Goal: Task Accomplishment & Management: Complete application form

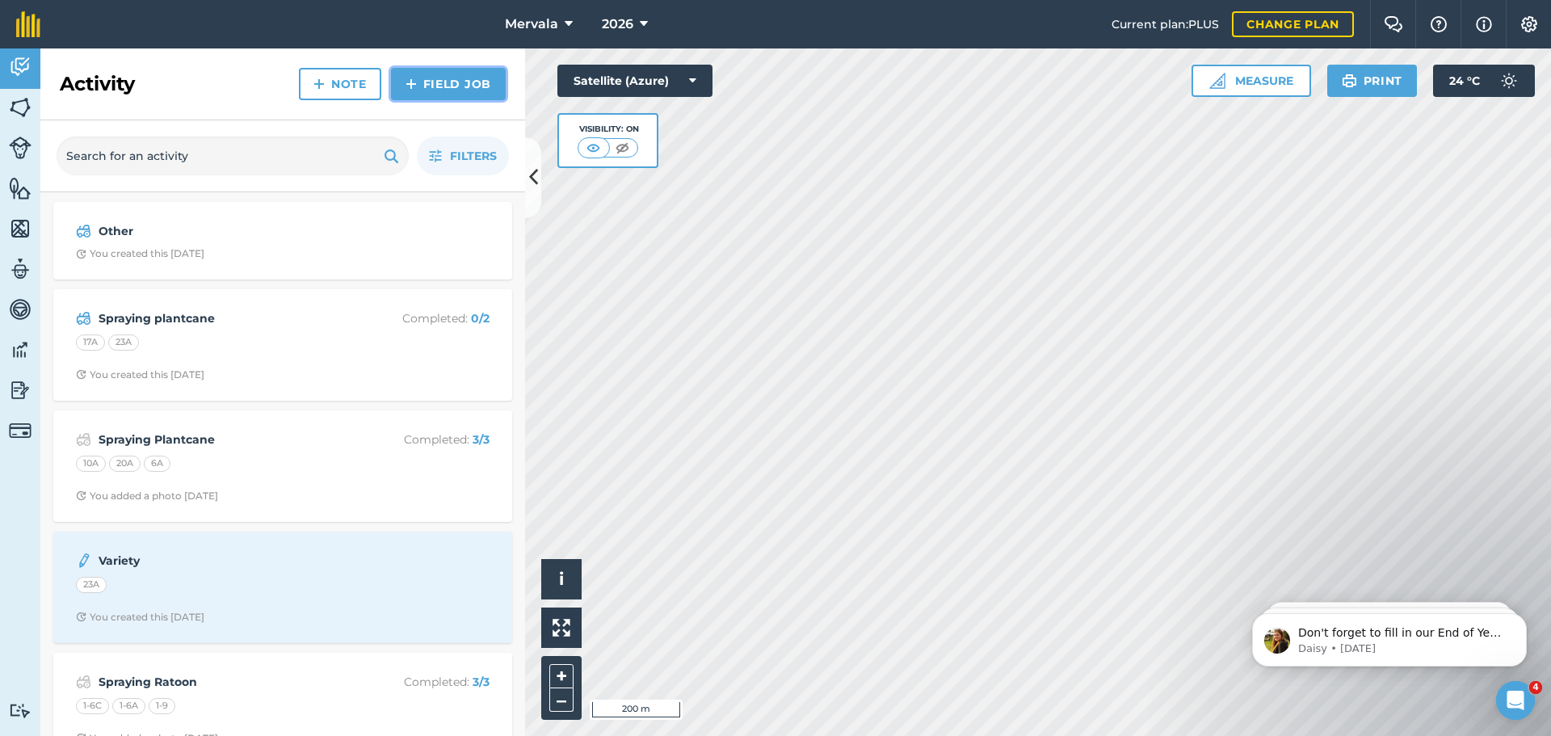
click at [468, 85] on link "Field Job" at bounding box center [448, 84] width 115 height 32
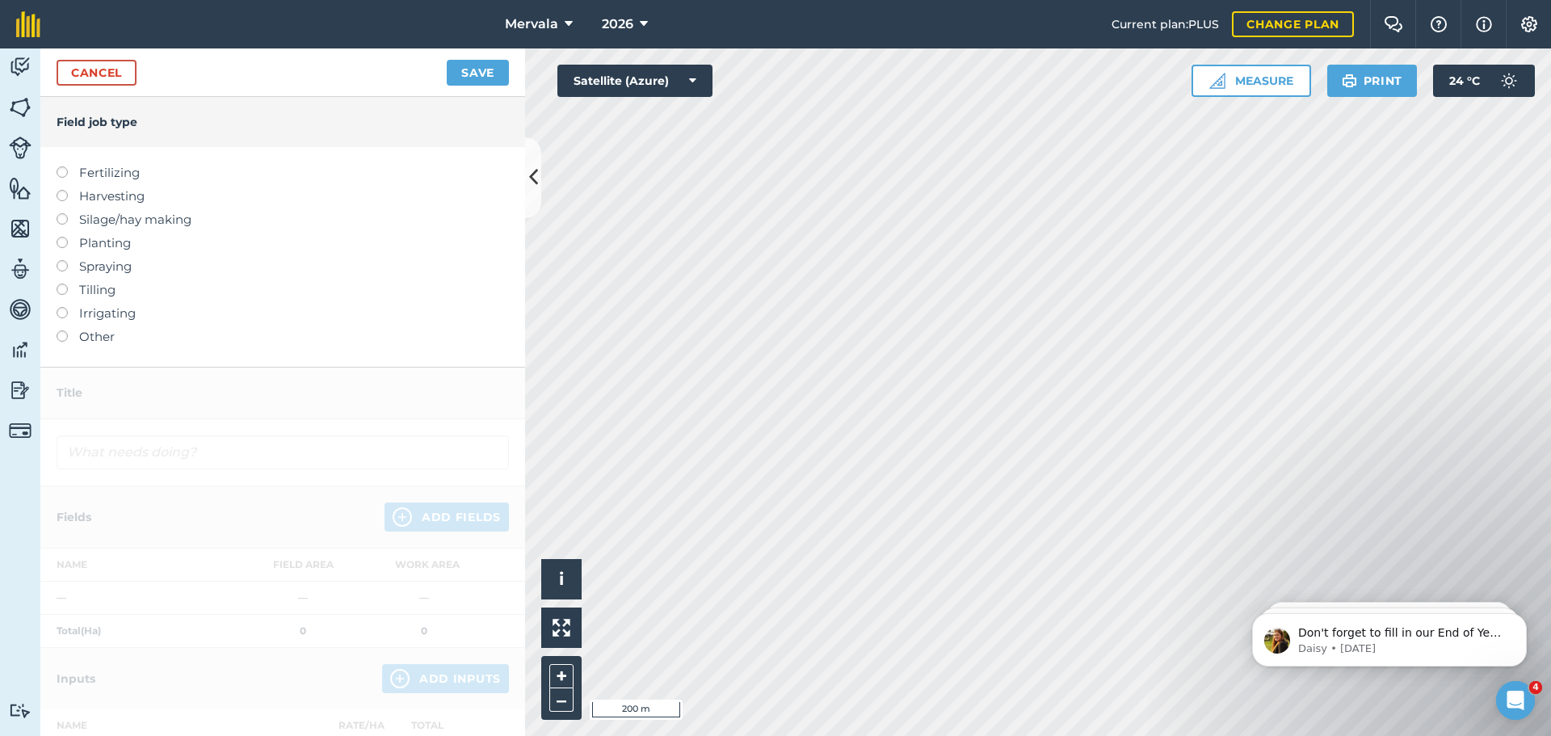
click at [61, 166] on label at bounding box center [68, 166] width 23 height 0
type input "Fertilizing"
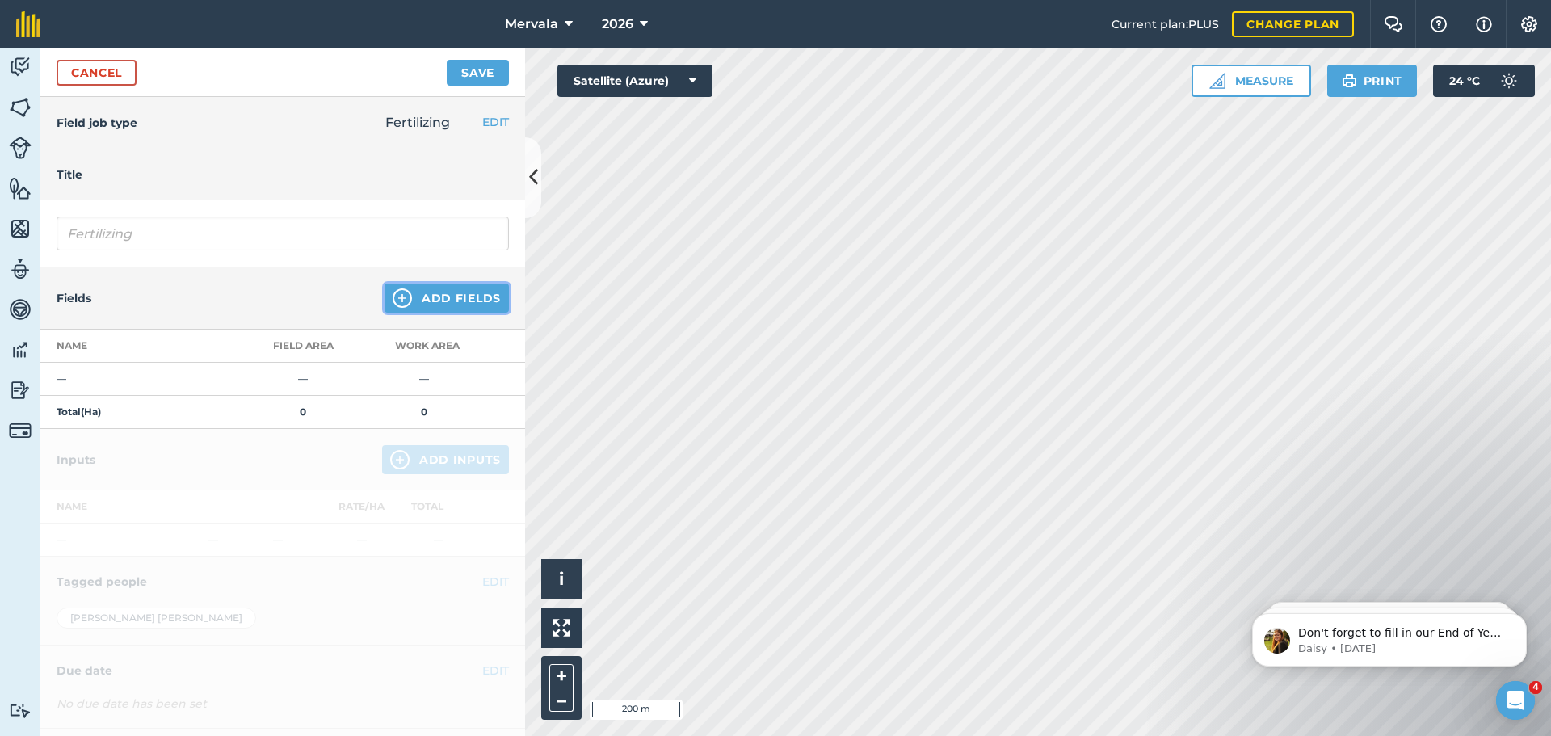
click at [416, 297] on button "Add Fields" at bounding box center [446, 298] width 124 height 29
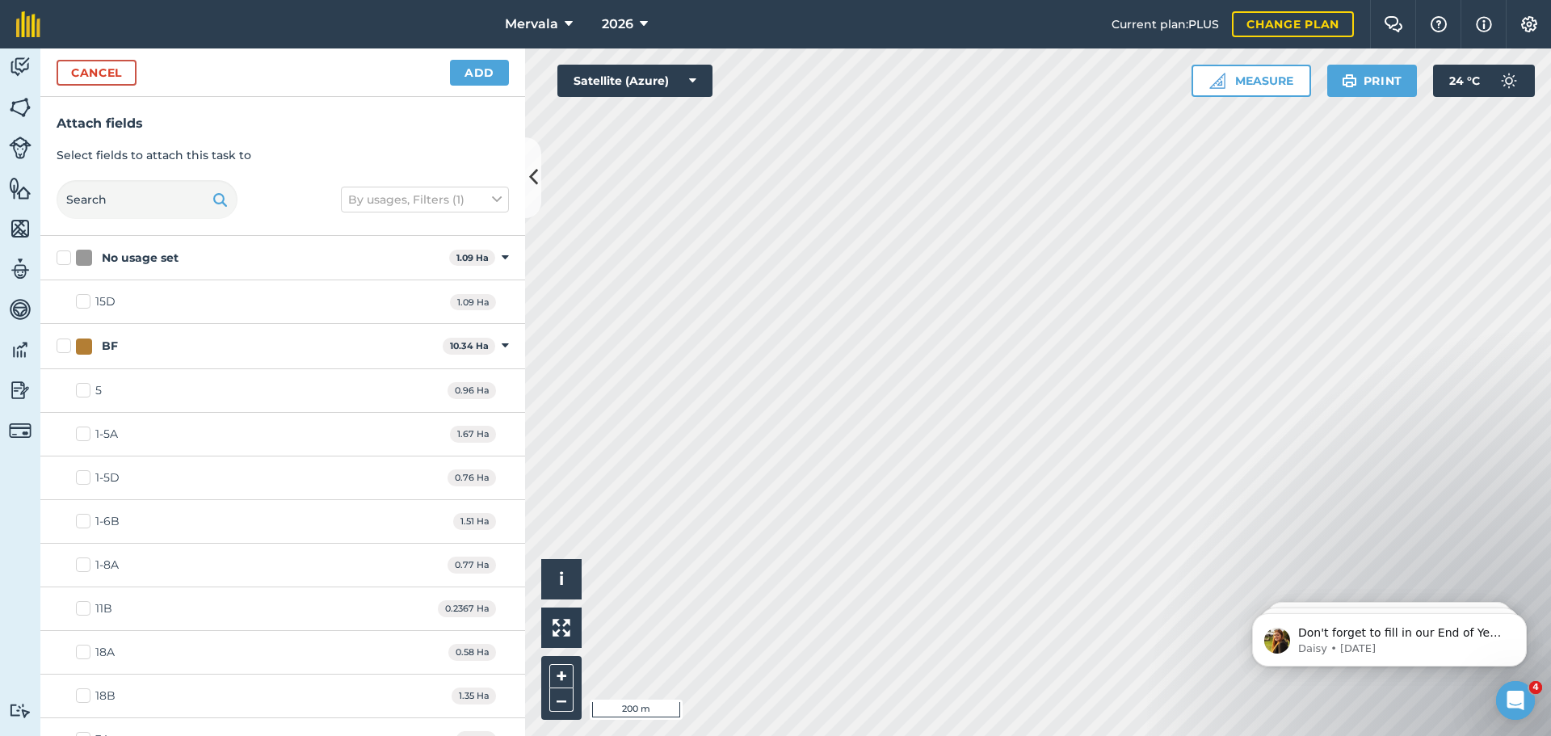
checkbox input "true"
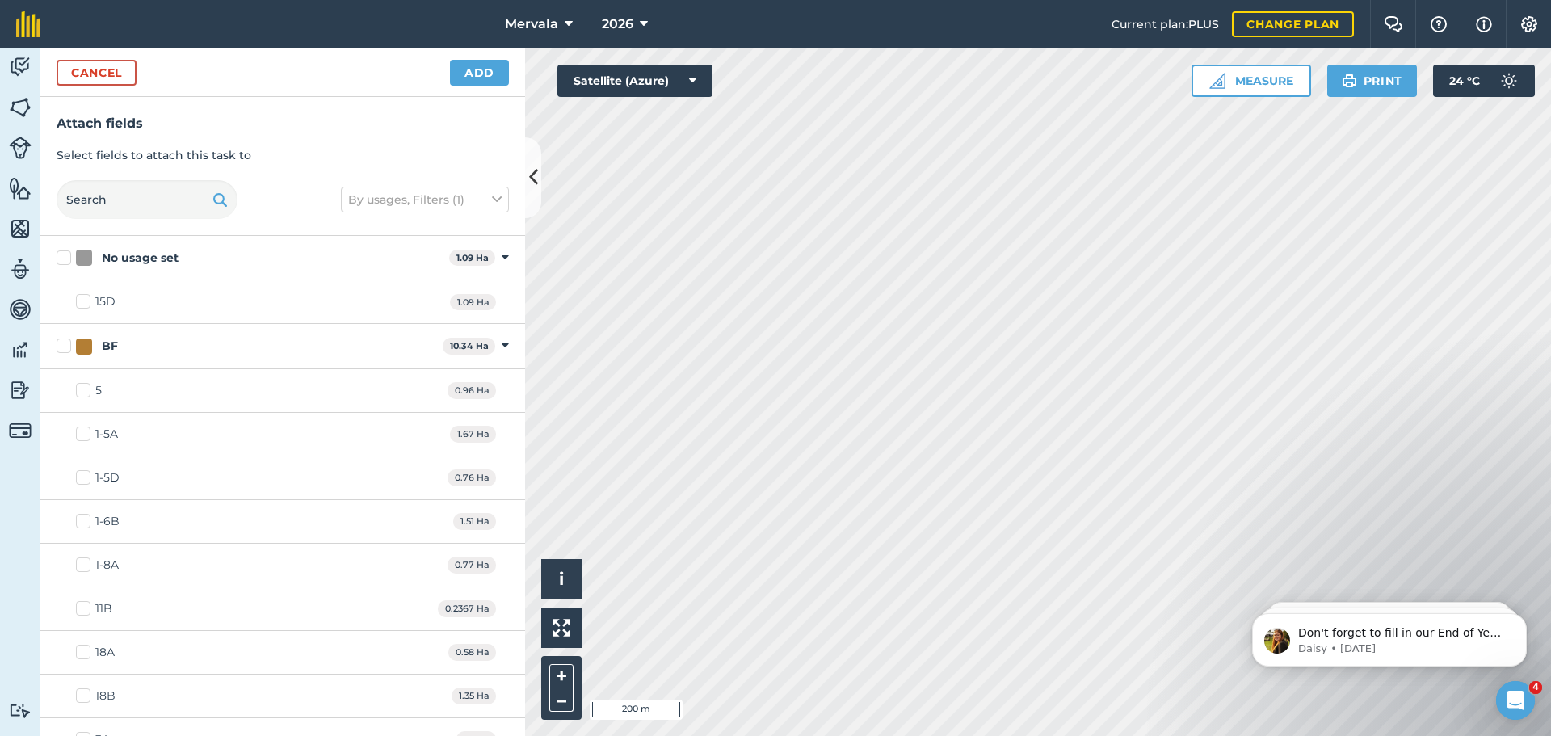
checkbox input "true"
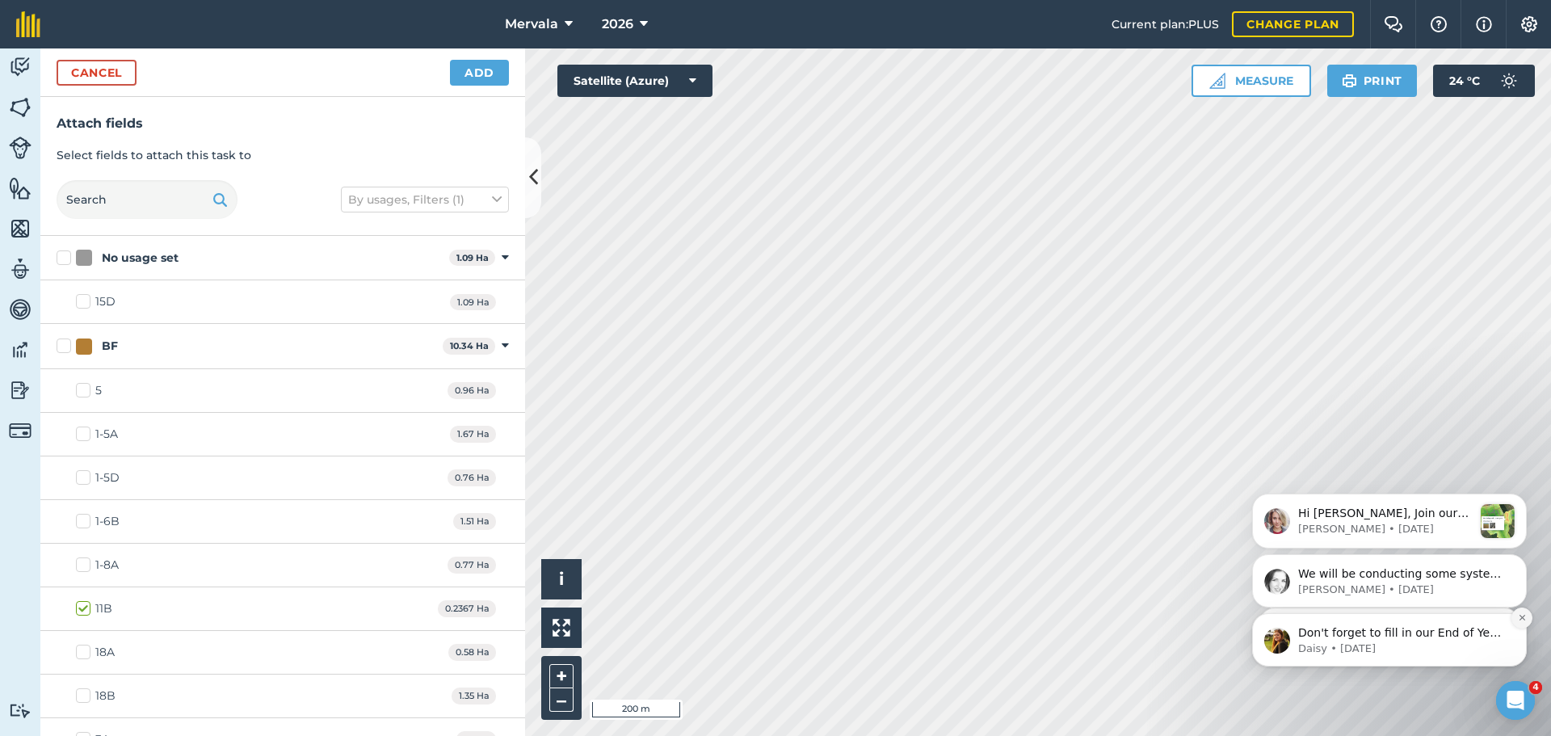
click at [1522, 620] on icon "Dismiss notification" at bounding box center [1522, 617] width 9 height 9
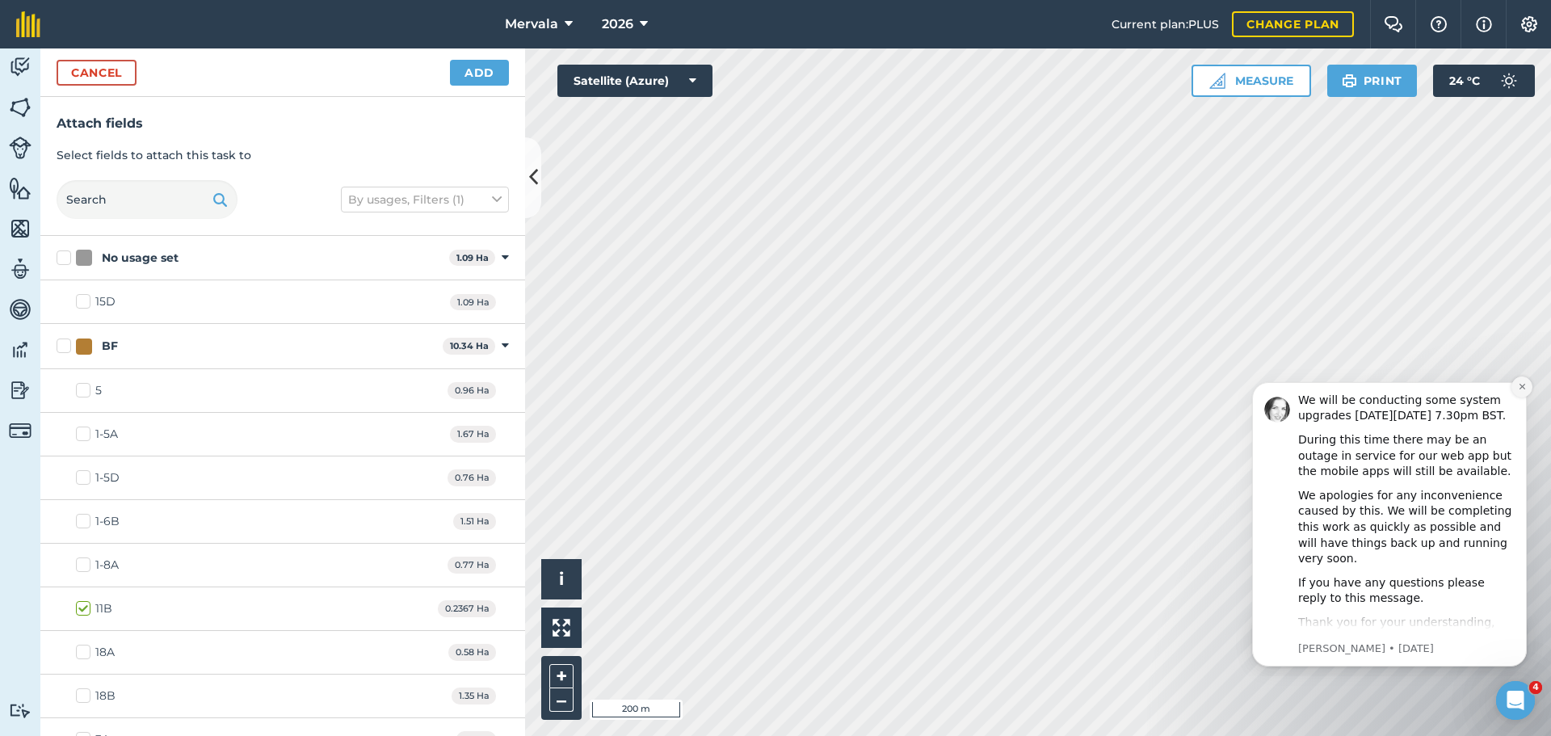
click at [1521, 388] on icon "Dismiss notification" at bounding box center [1522, 387] width 6 height 6
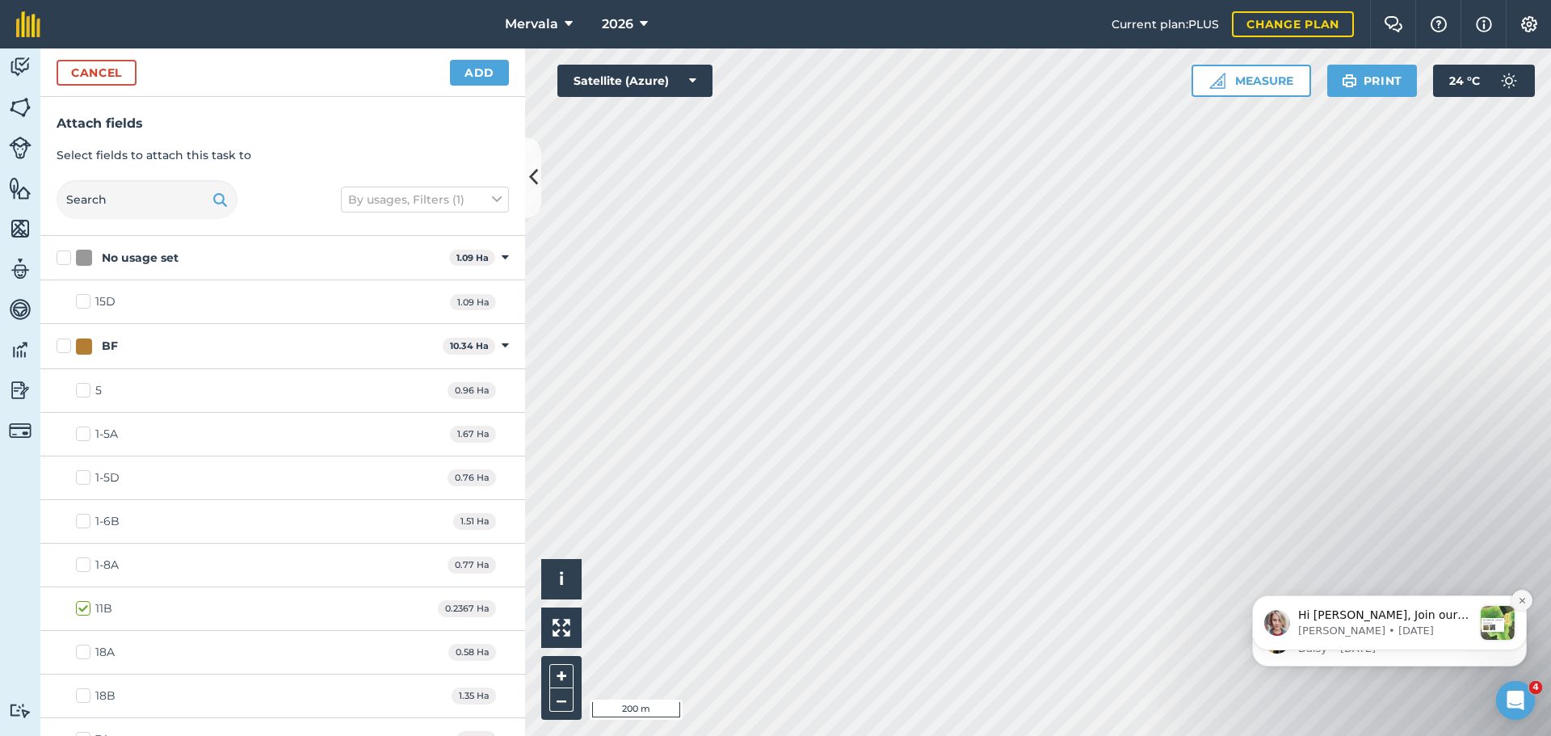
click at [1515, 602] on button "Dismiss notification" at bounding box center [1521, 600] width 21 height 21
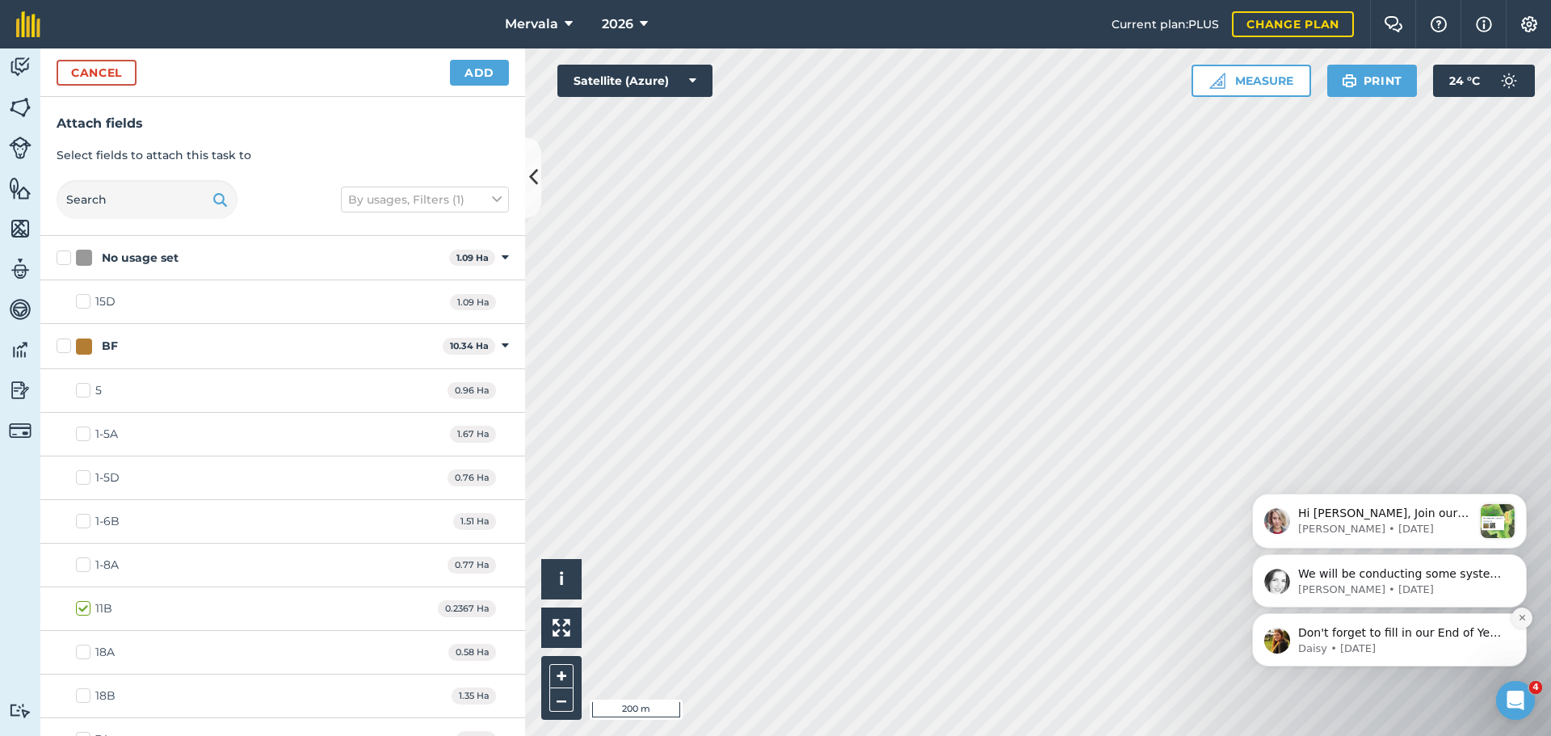
click at [1518, 617] on icon "Dismiss notification" at bounding box center [1522, 617] width 9 height 9
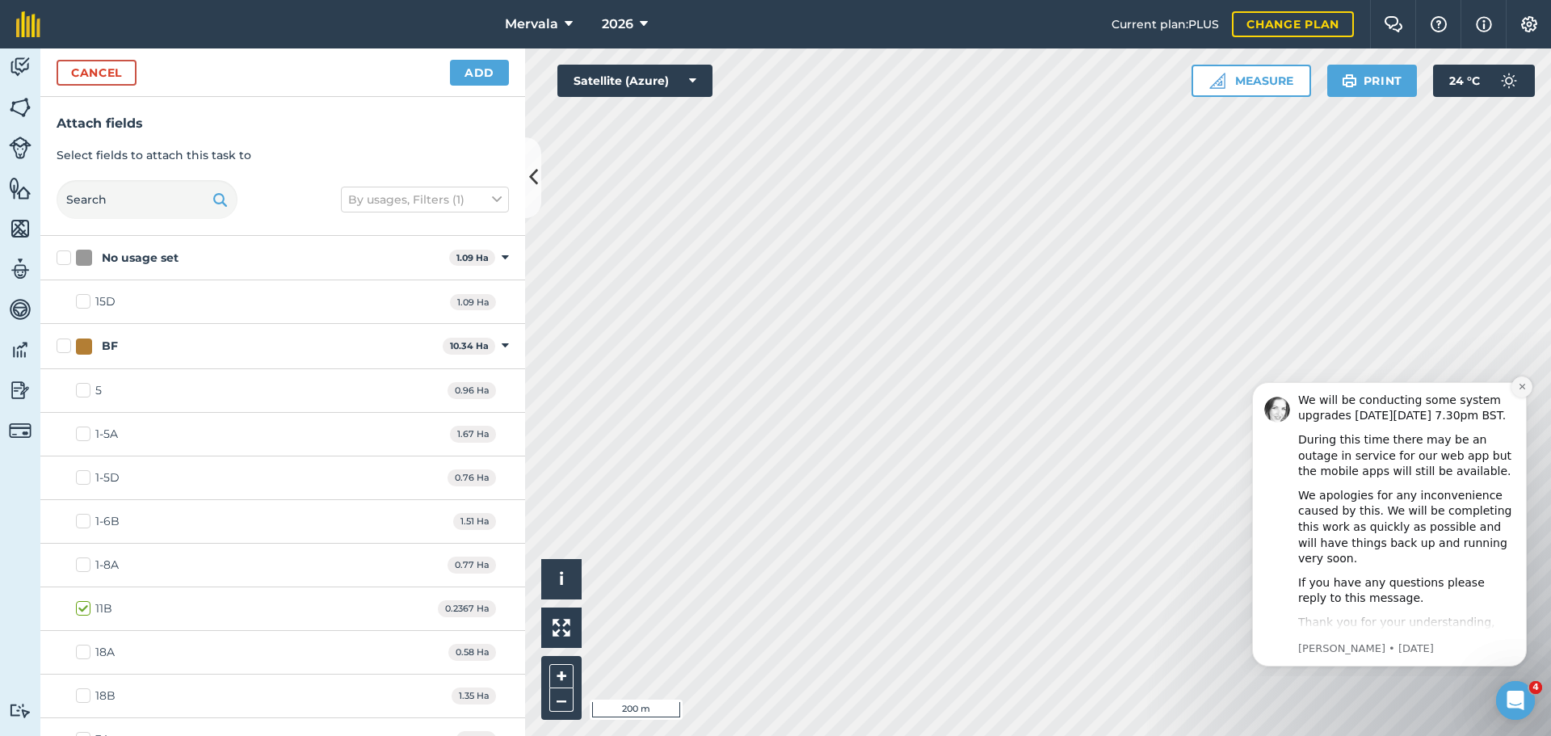
click at [1523, 388] on icon "Dismiss notification" at bounding box center [1522, 386] width 9 height 9
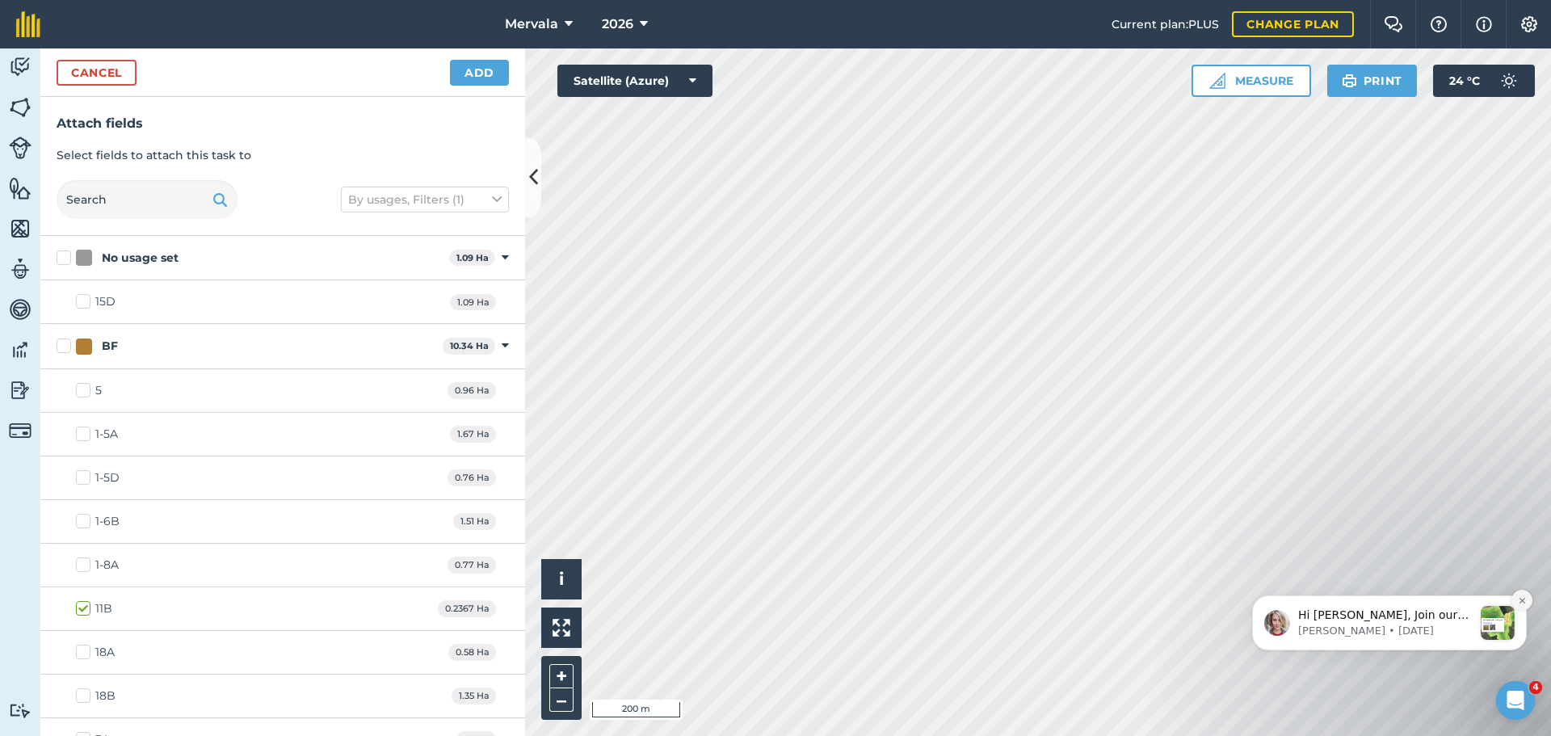
click at [1520, 604] on icon "Dismiss notification" at bounding box center [1522, 600] width 9 height 9
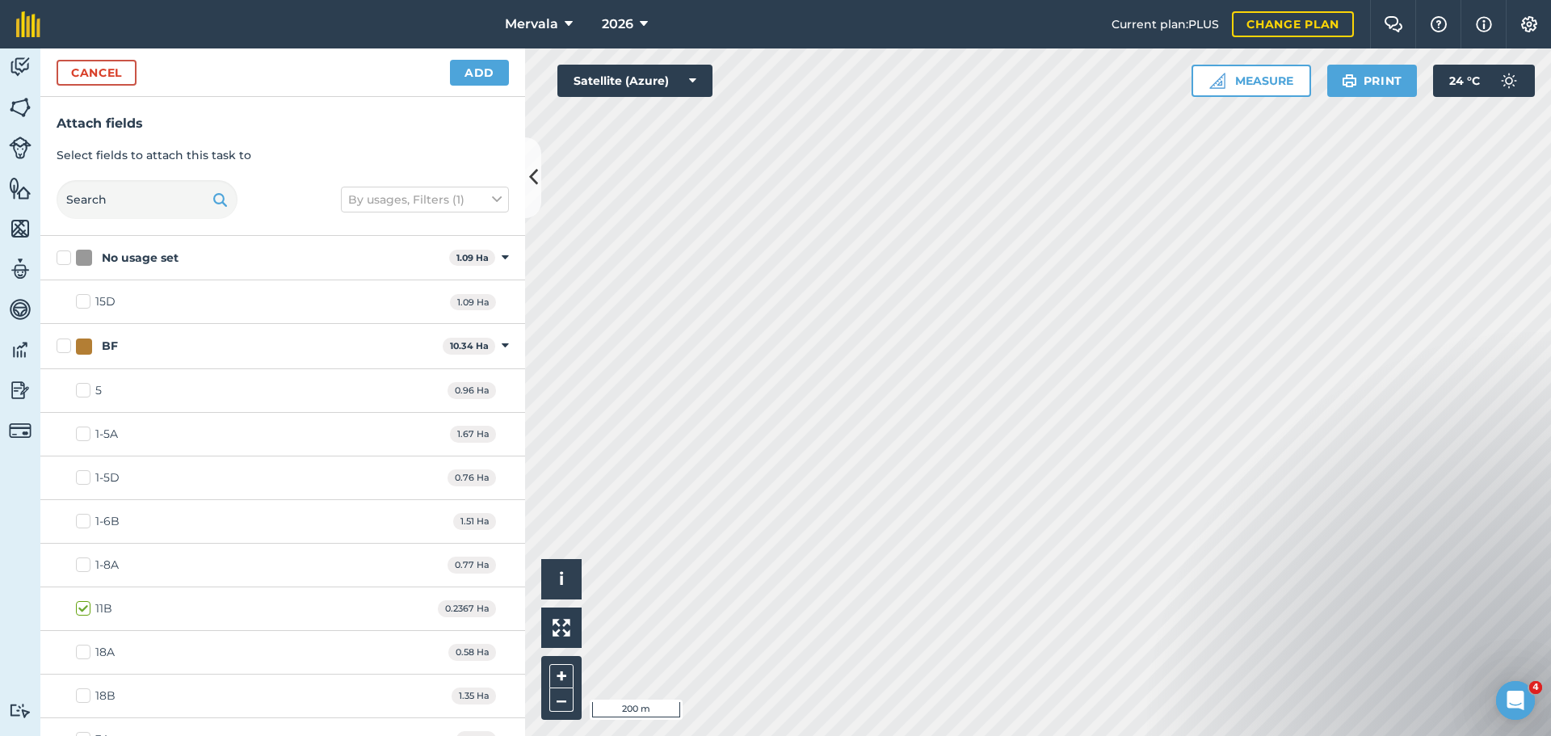
checkbox input "true"
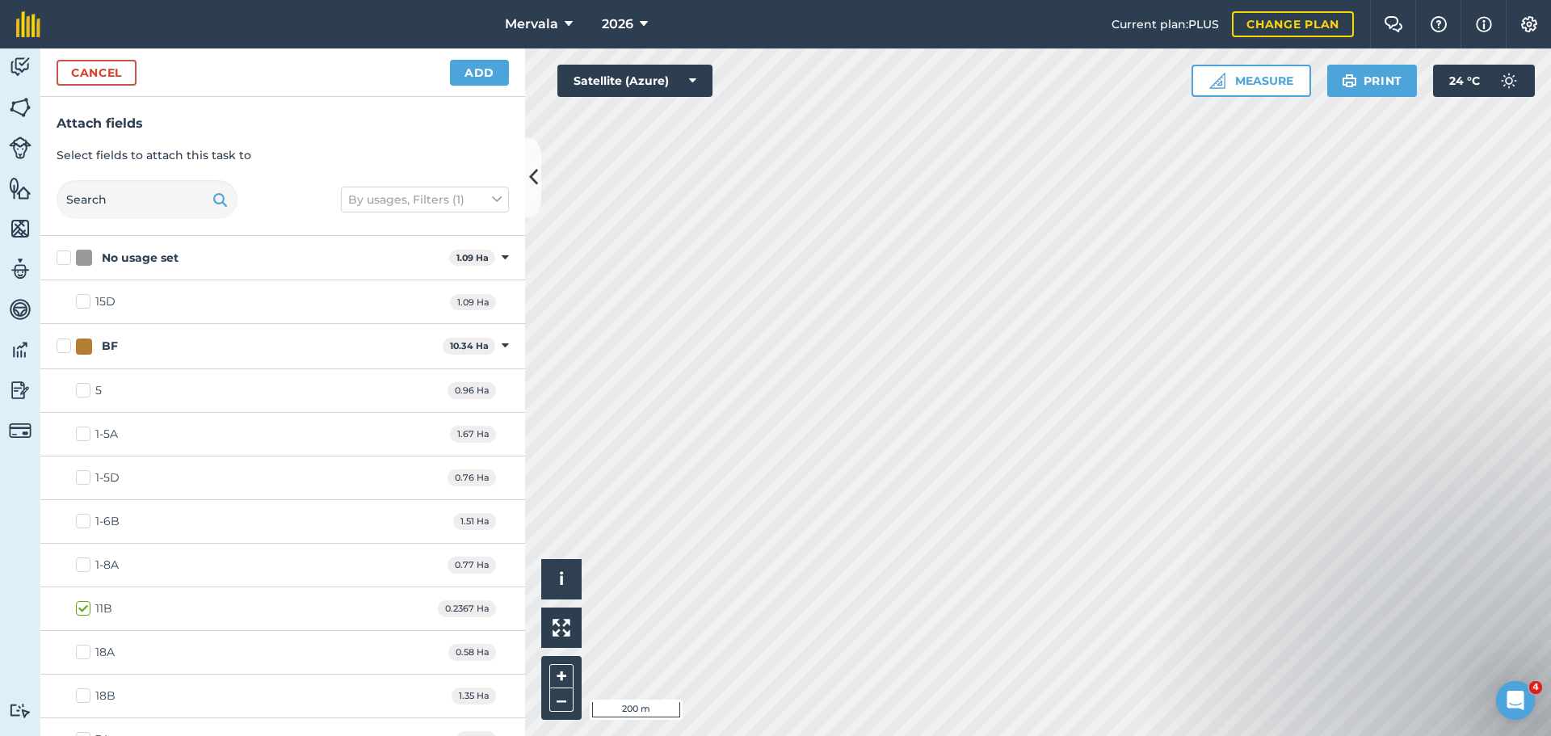
checkbox input "true"
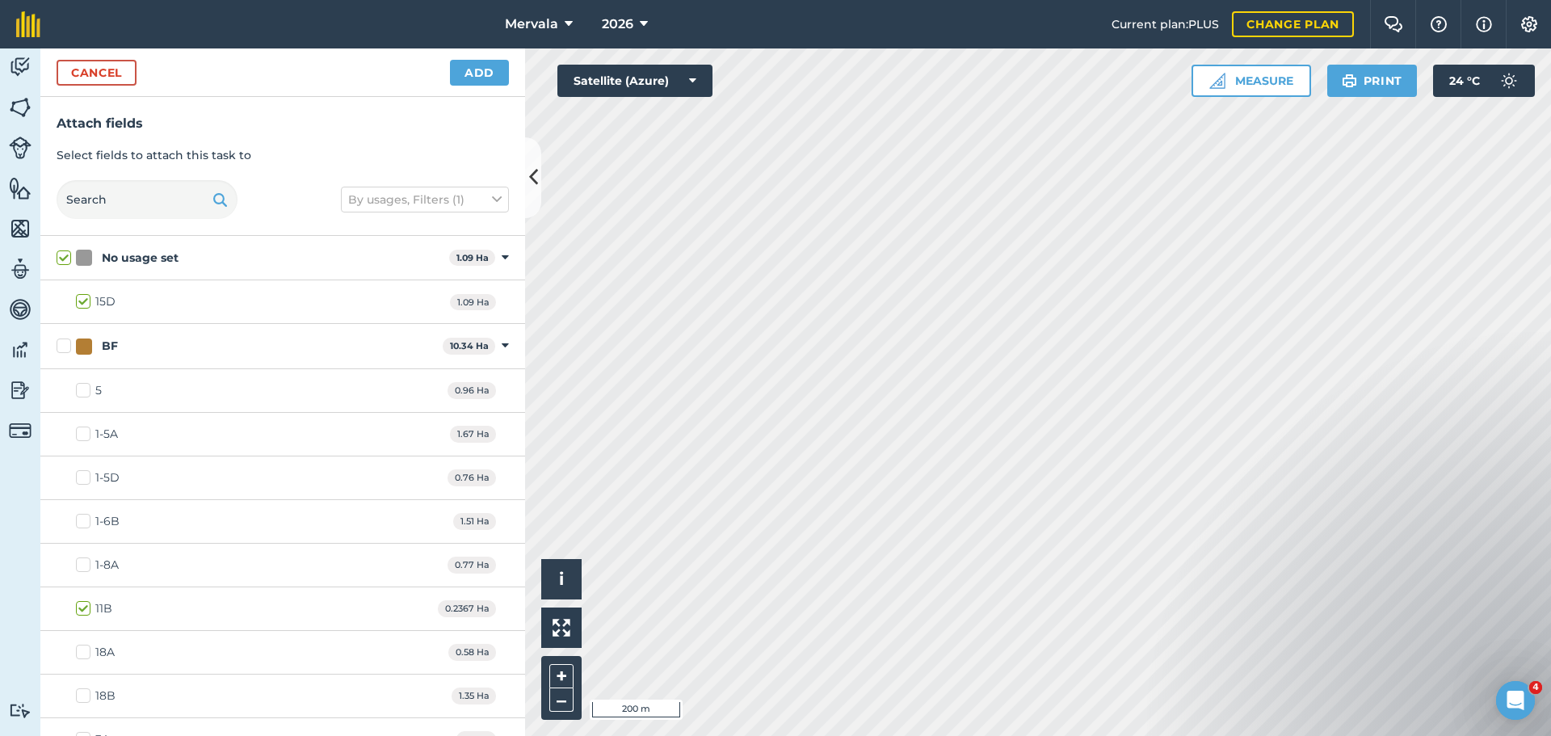
checkbox input "true"
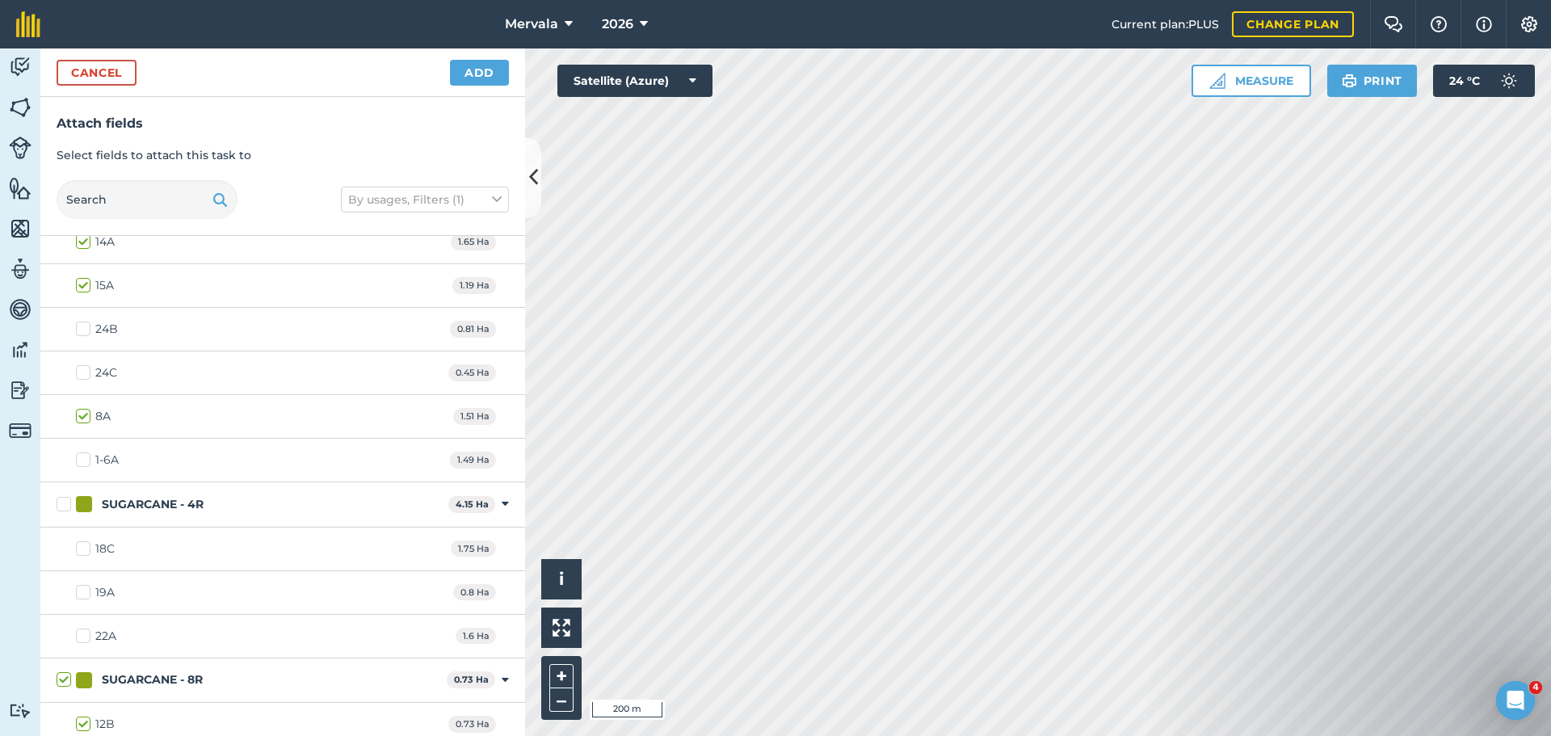
scroll to position [706, 0]
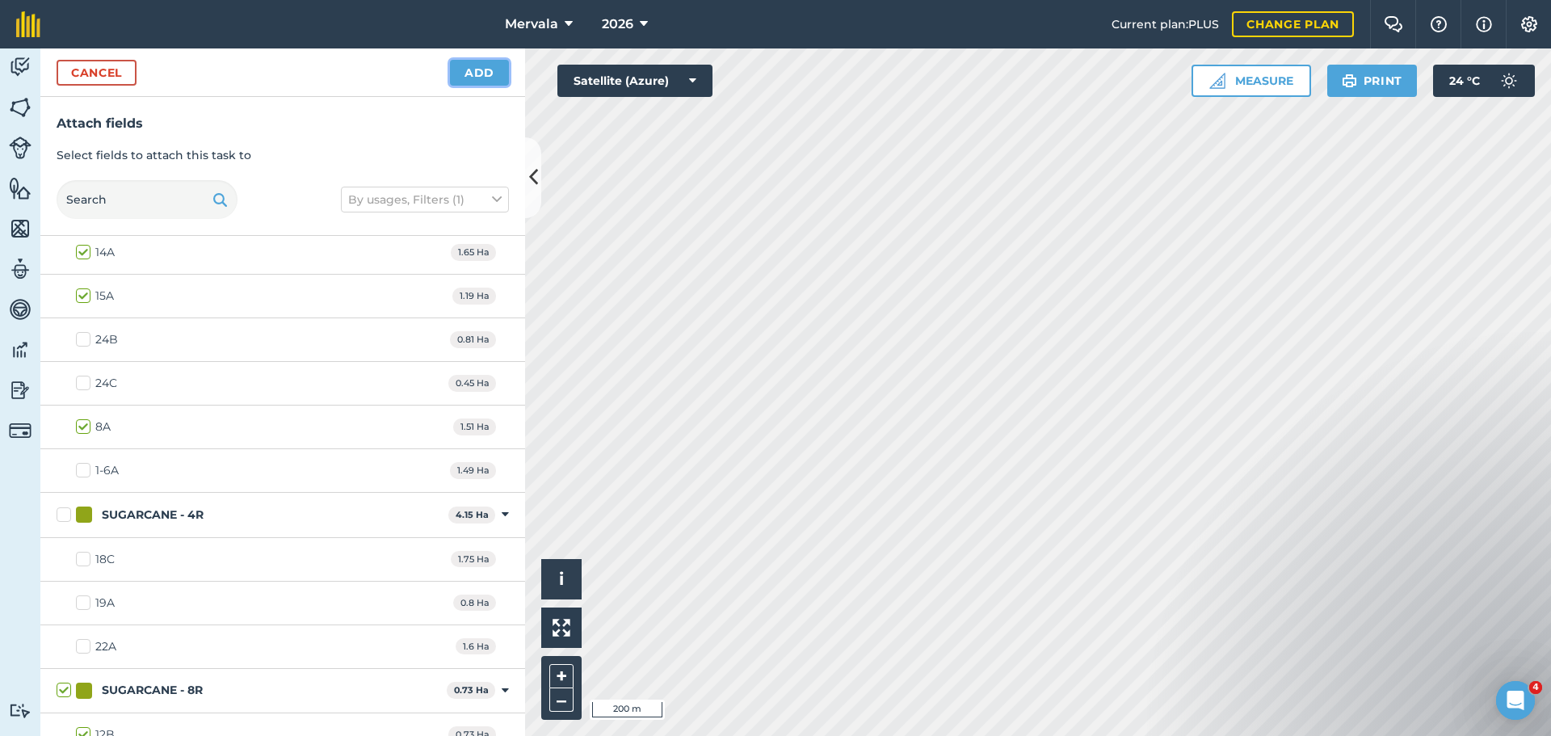
click at [476, 74] on button "Add" at bounding box center [479, 73] width 59 height 26
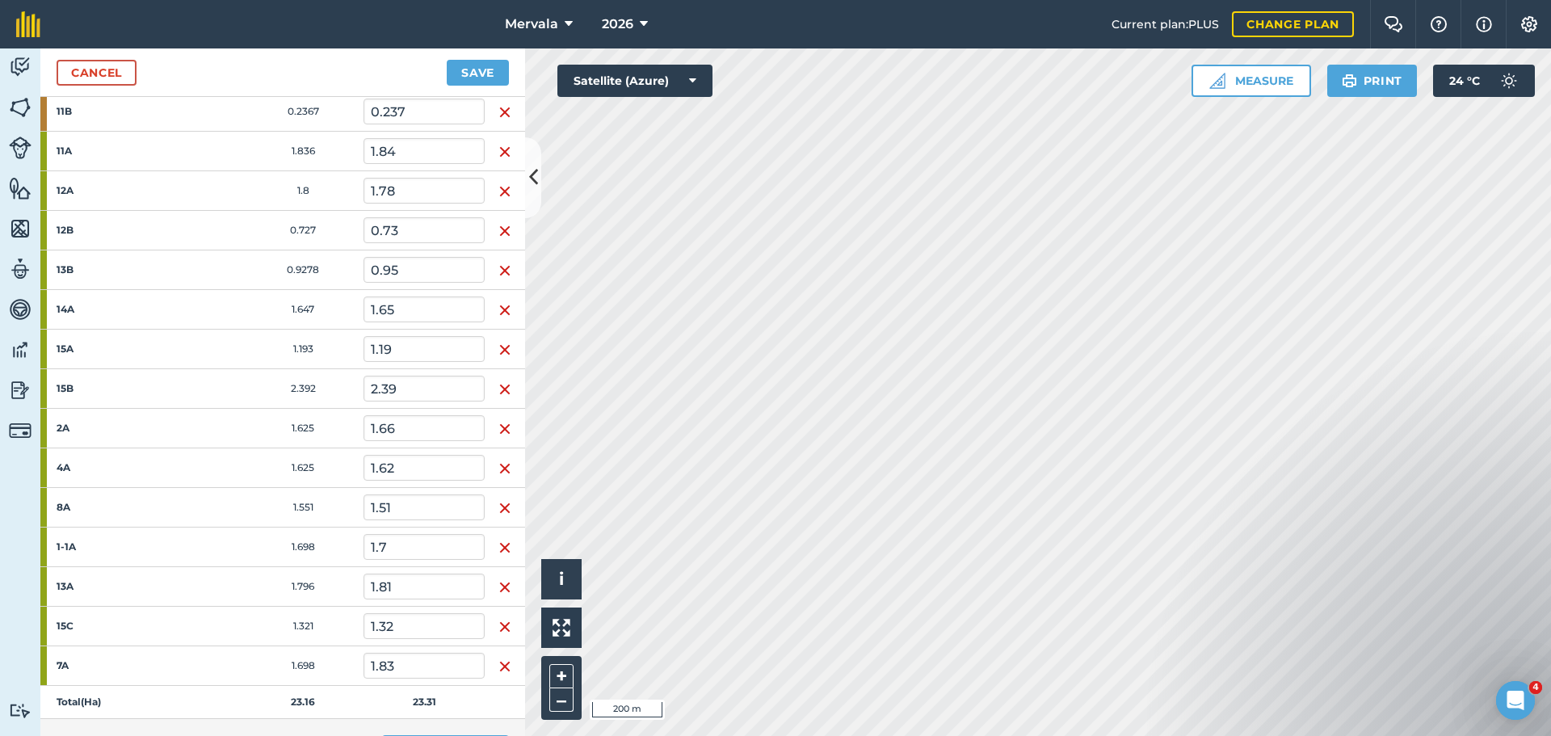
scroll to position [0, 0]
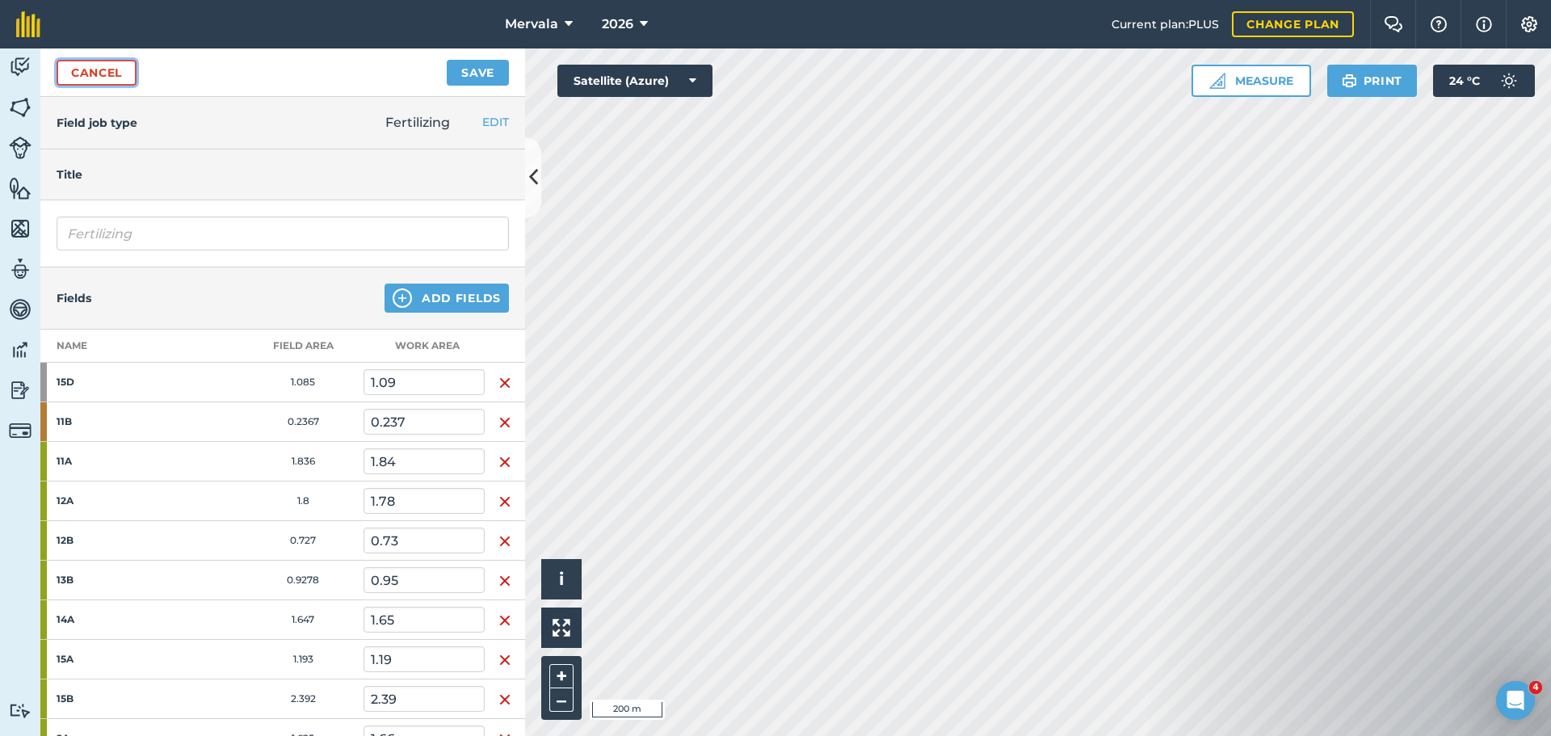
click at [90, 66] on link "Cancel" at bounding box center [97, 73] width 80 height 26
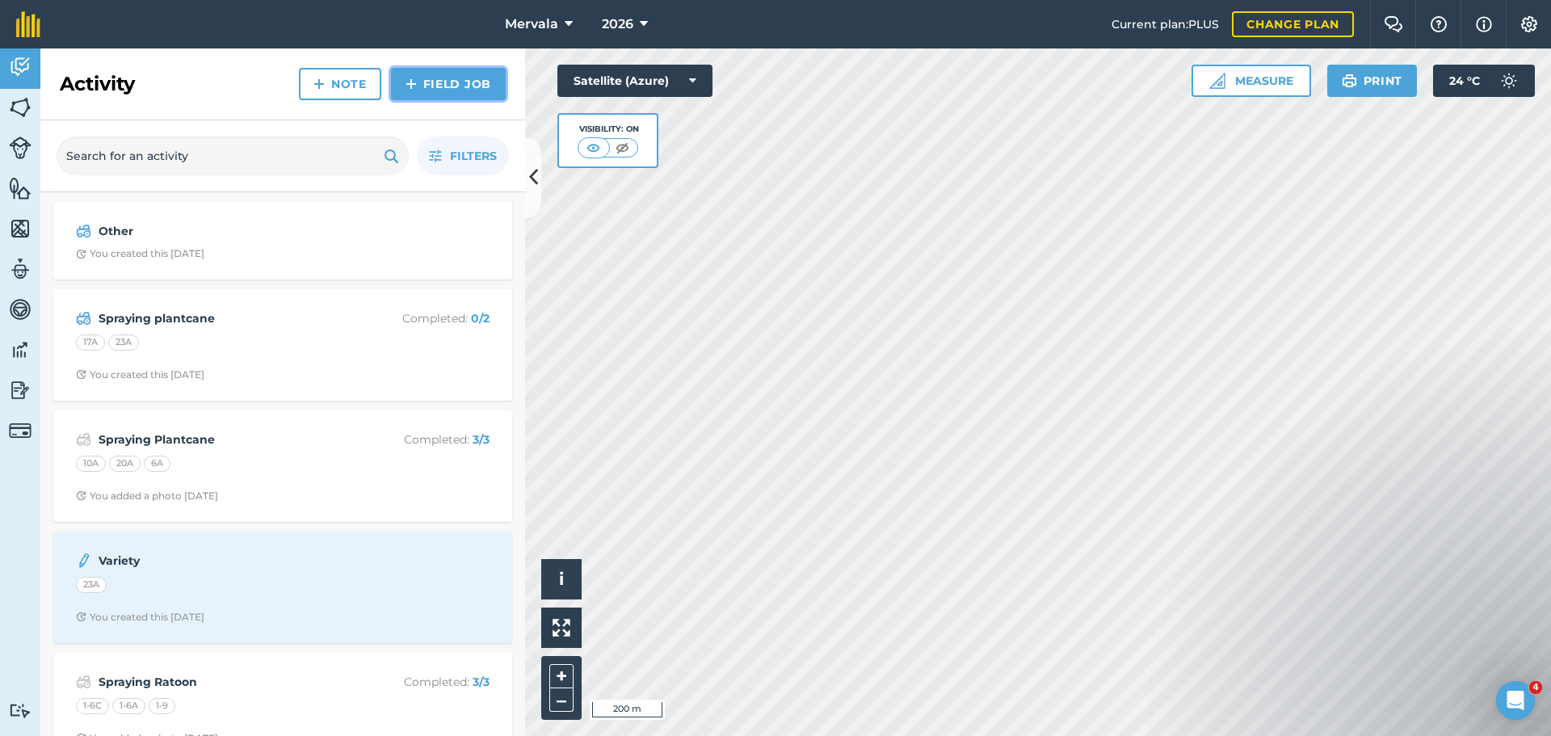
click at [463, 74] on link "Field Job" at bounding box center [448, 84] width 115 height 32
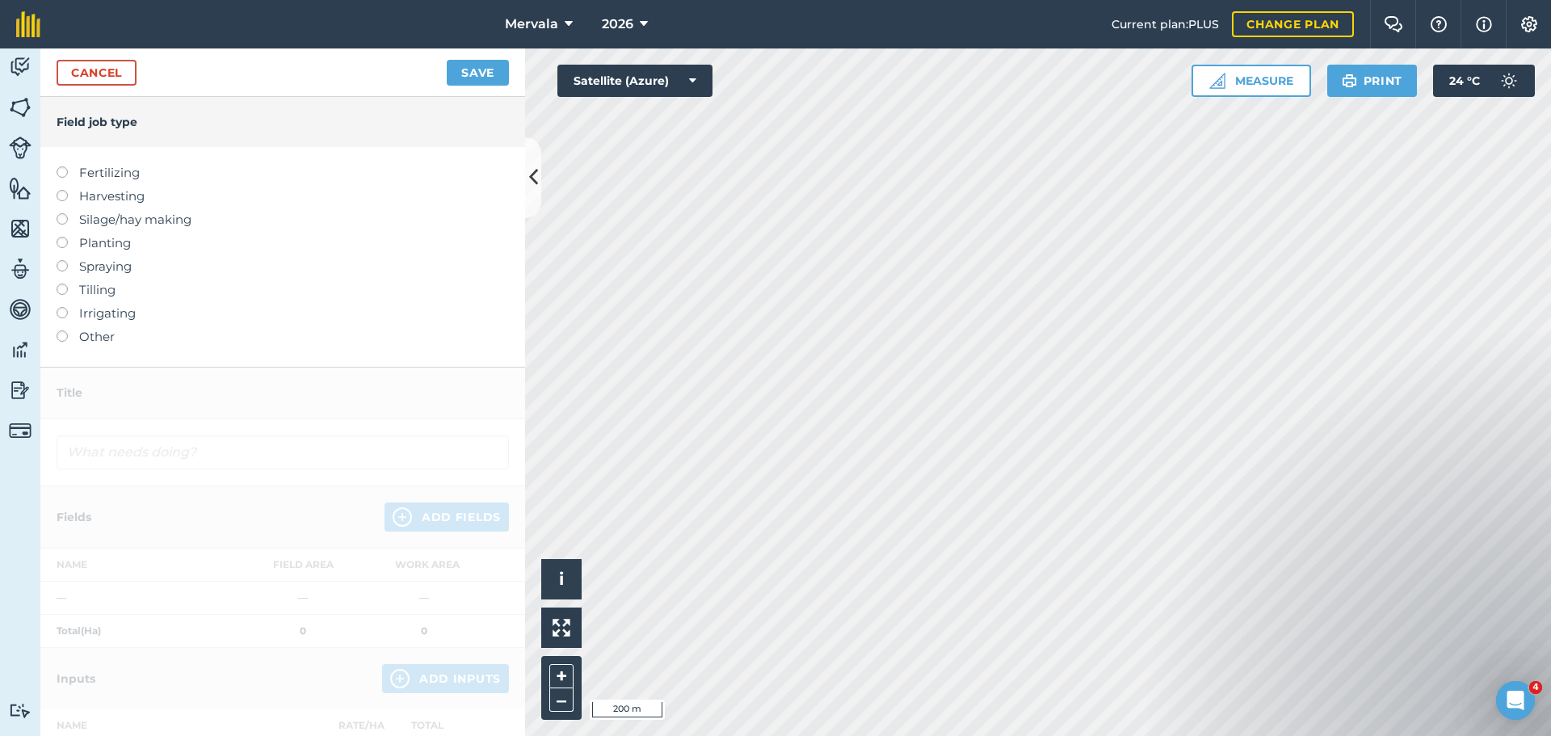
click at [64, 166] on label at bounding box center [68, 166] width 23 height 0
type input "Fertilizing"
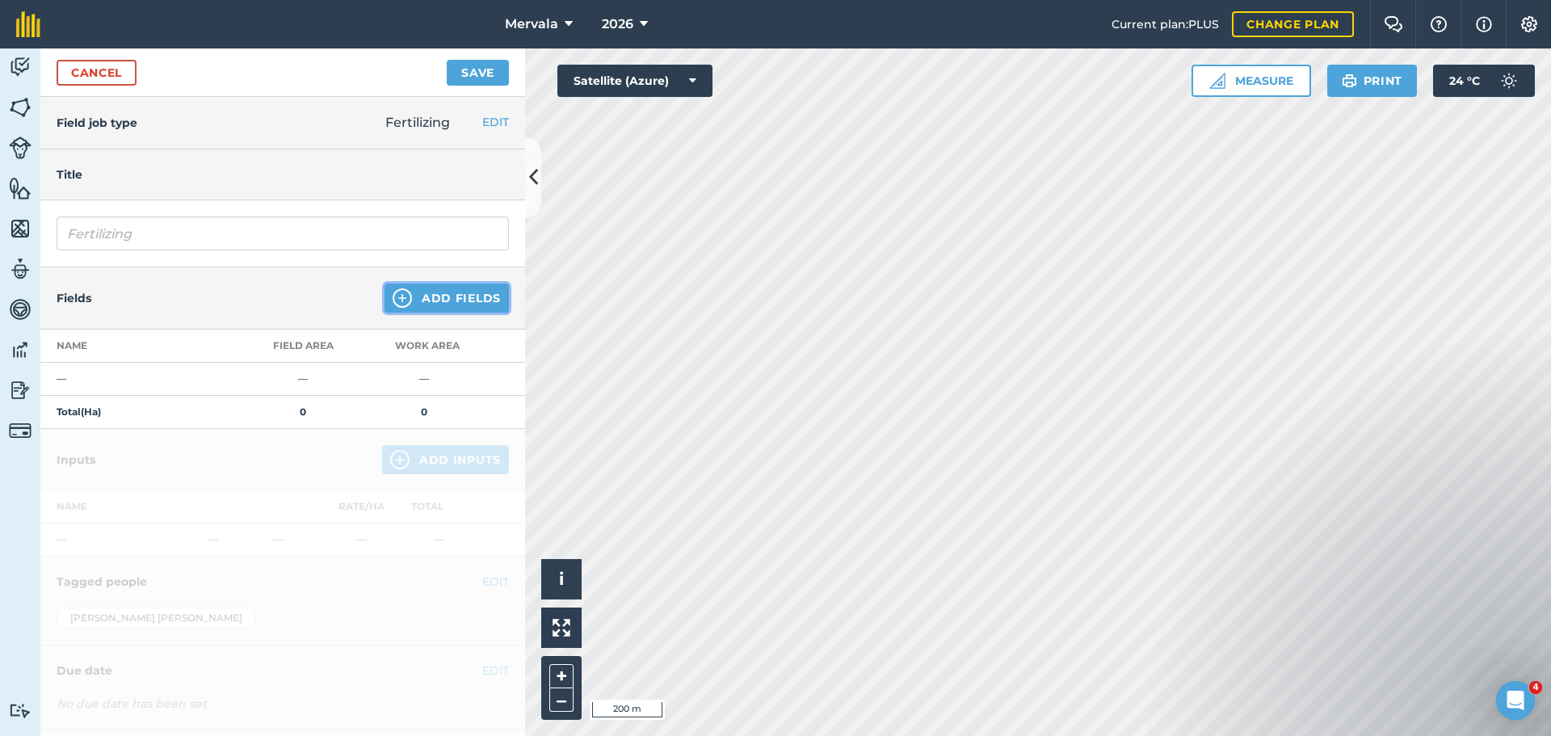
click at [412, 297] on button "Add Fields" at bounding box center [446, 298] width 124 height 29
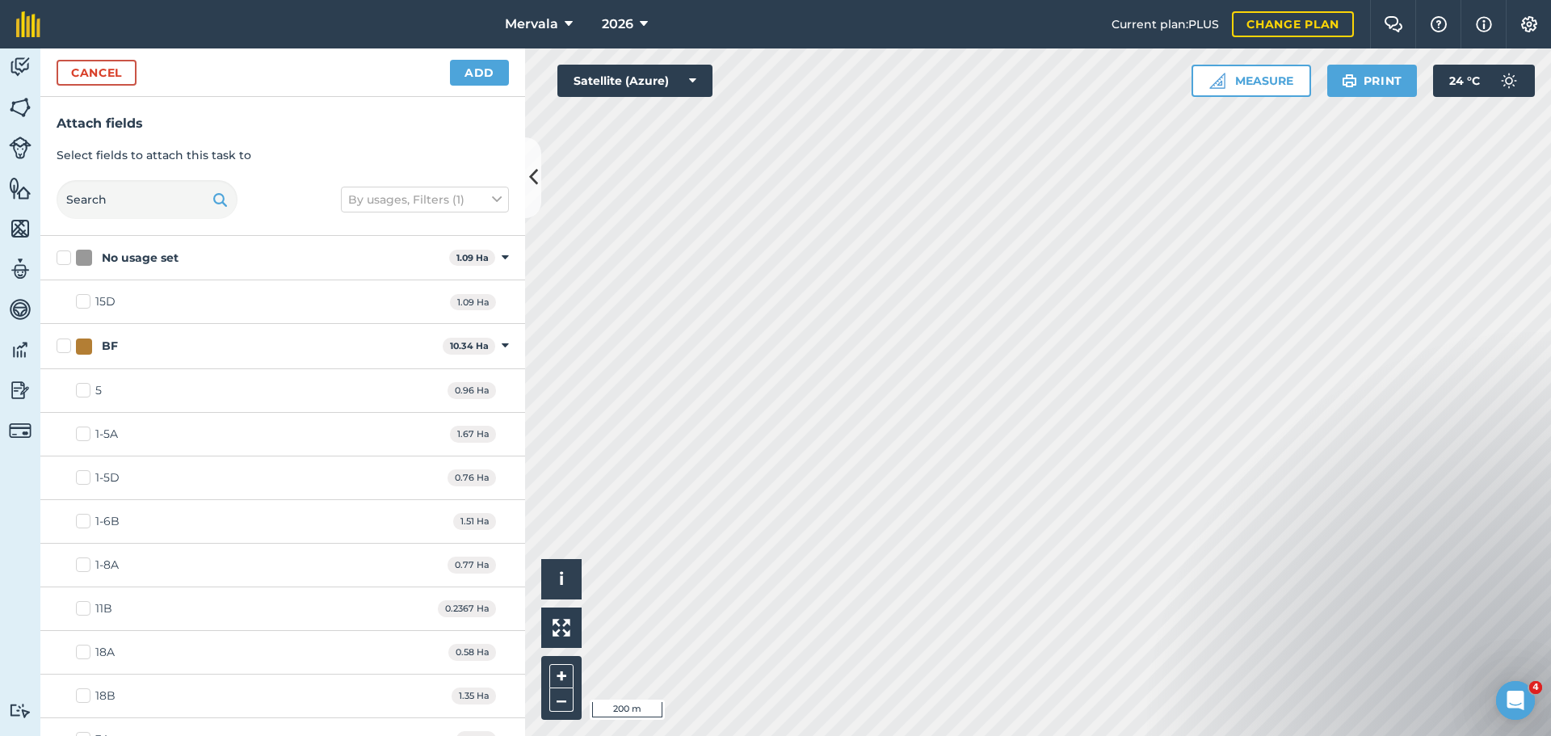
checkbox input "true"
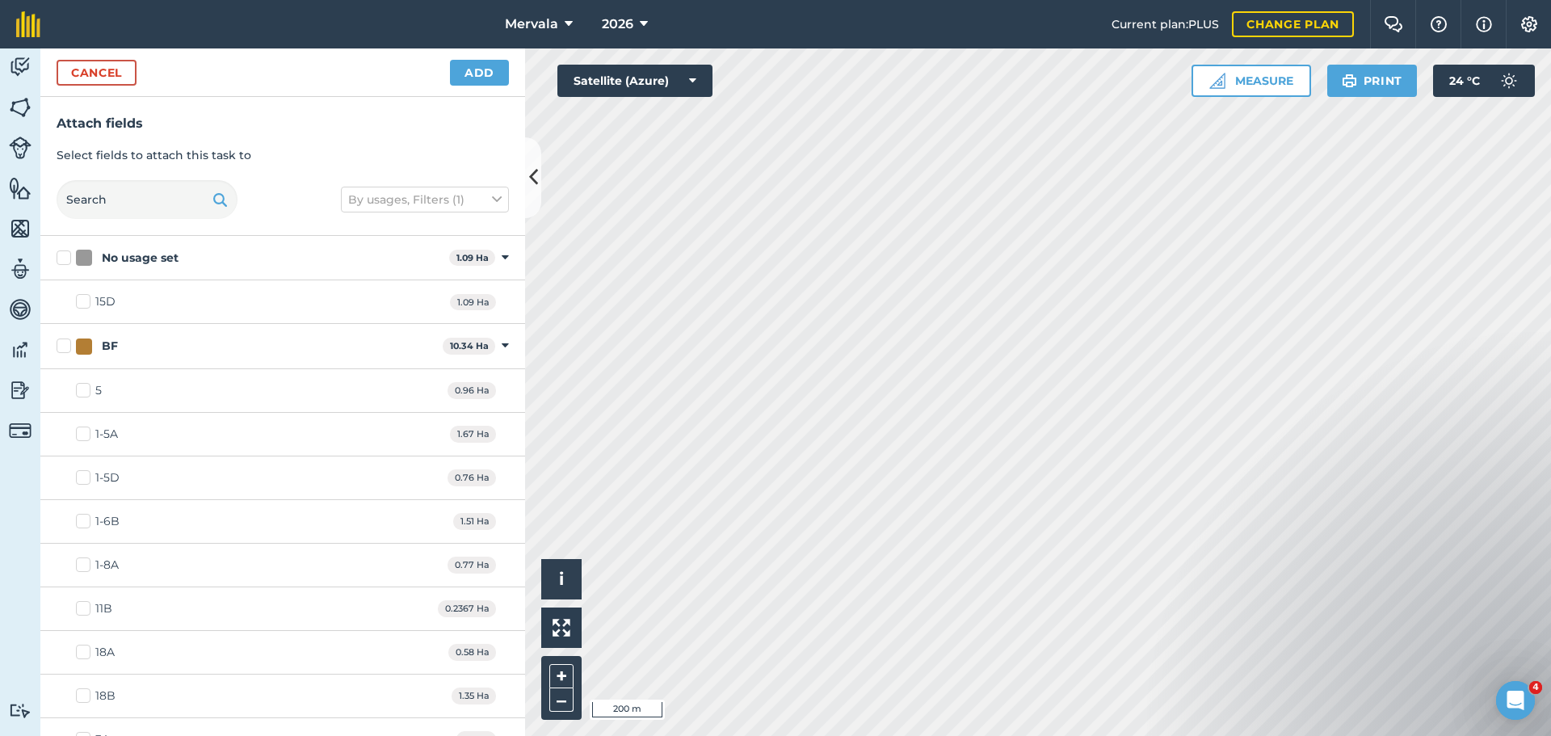
checkbox input "true"
click at [467, 78] on button "Add" at bounding box center [479, 73] width 59 height 26
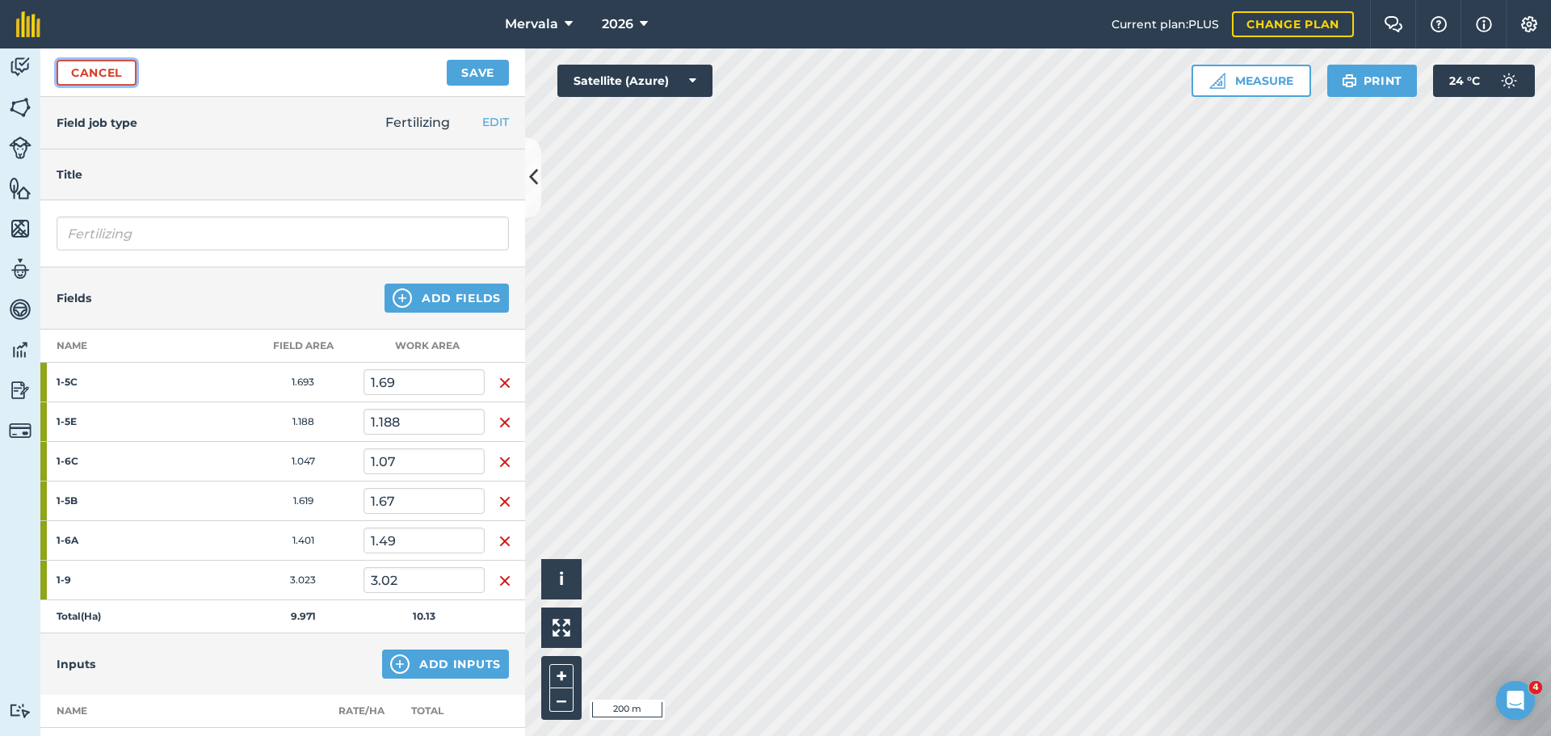
click at [90, 76] on link "Cancel" at bounding box center [97, 73] width 80 height 26
